Goal: Navigation & Orientation: Understand site structure

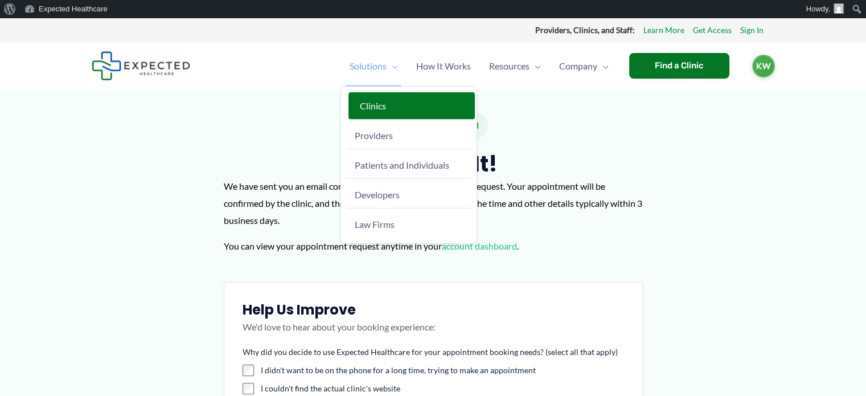
click at [362, 107] on span "Clinics" at bounding box center [373, 105] width 26 height 11
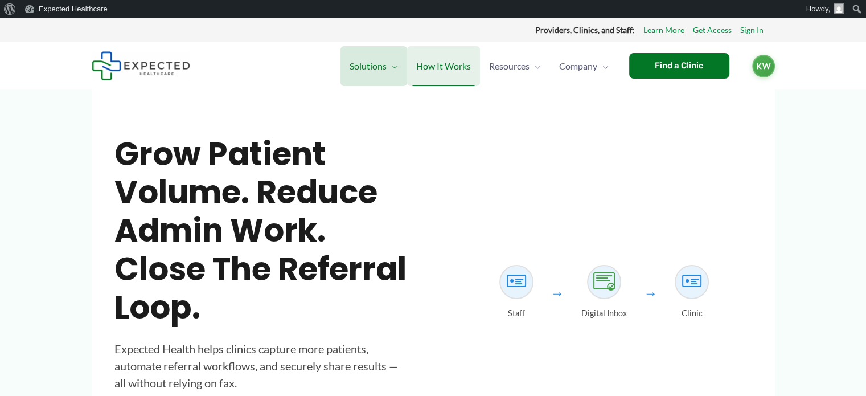
click at [461, 67] on span "How It Works" at bounding box center [443, 66] width 55 height 40
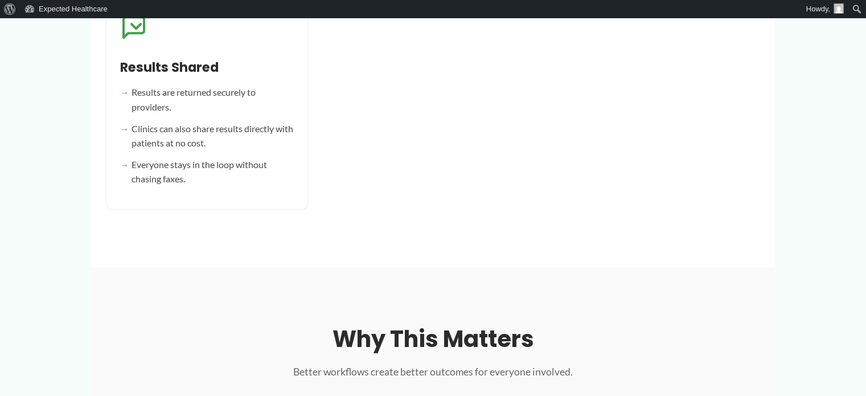
scroll to position [1196, 0]
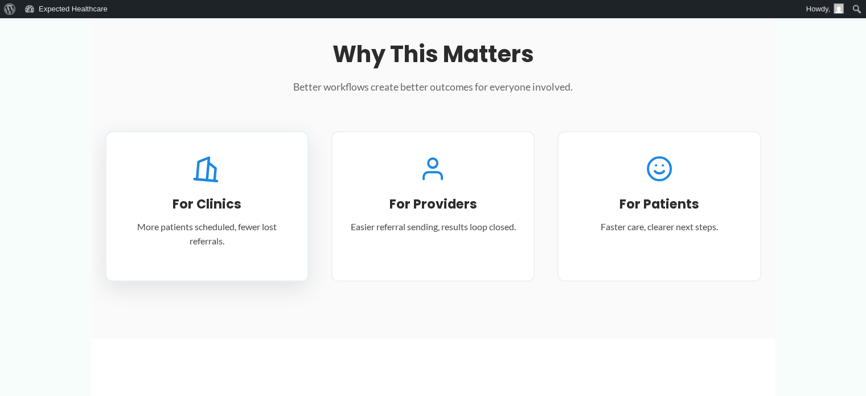
click at [244, 216] on div "For Clinics More patients scheduled, fewer lost referrals." at bounding box center [206, 206] width 203 height 150
click at [201, 171] on icon at bounding box center [207, 168] width 32 height 32
click at [202, 202] on h3 "For Clinics" at bounding box center [207, 204] width 174 height 17
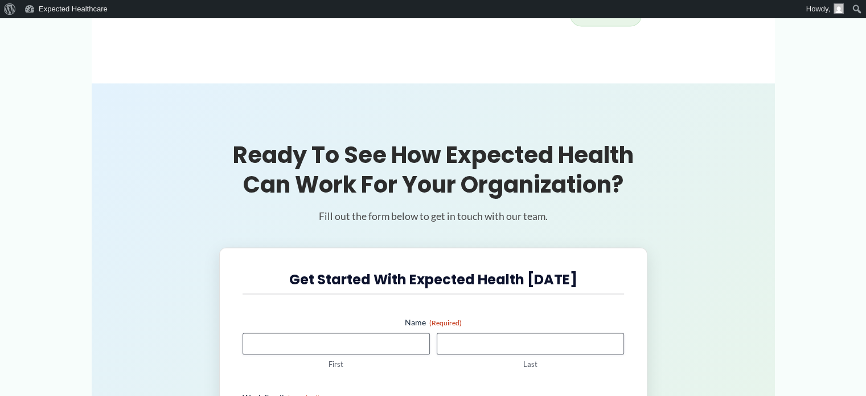
scroll to position [1710, 0]
